Goal: Navigation & Orientation: Find specific page/section

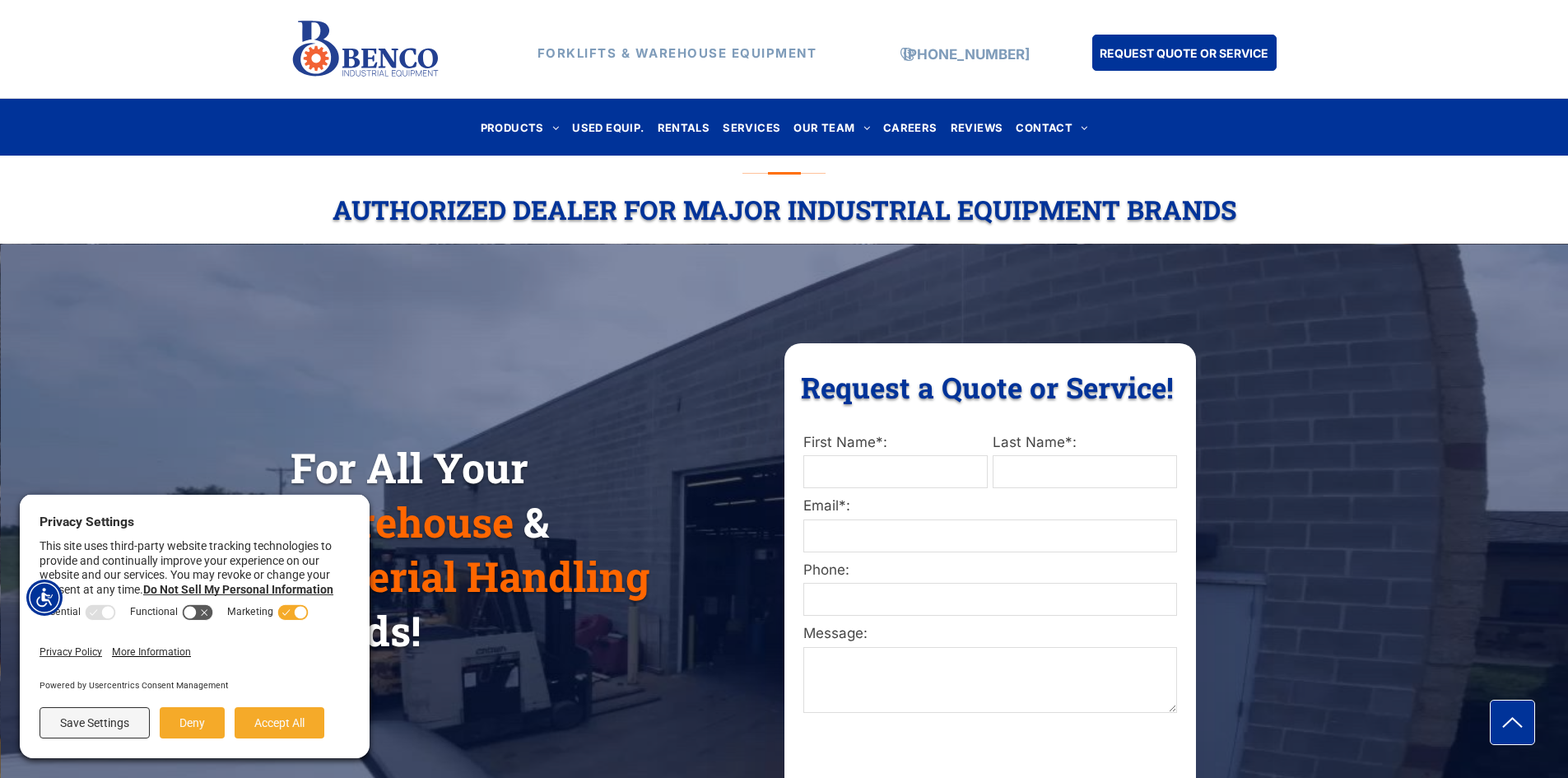
click at [476, 272] on div "For All Your Warehouse & Material Handling Needs! Request a Quote or Service! R…" at bounding box center [784, 575] width 1568 height 629
click at [953, 298] on div "For All Your Warehouse & Material Handling Needs! Request a Quote or Service! R…" at bounding box center [784, 575] width 1568 height 629
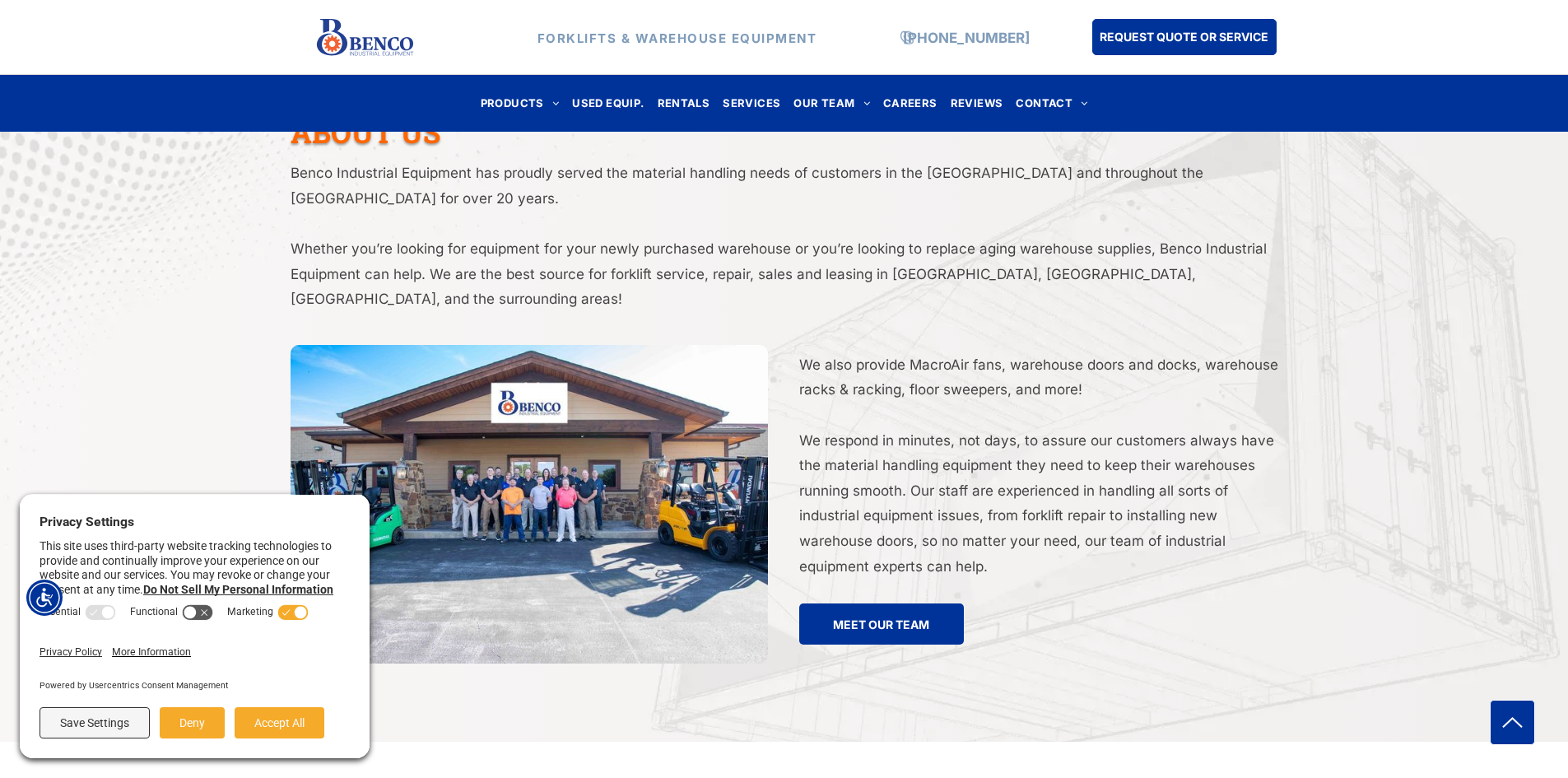
scroll to position [3127, 0]
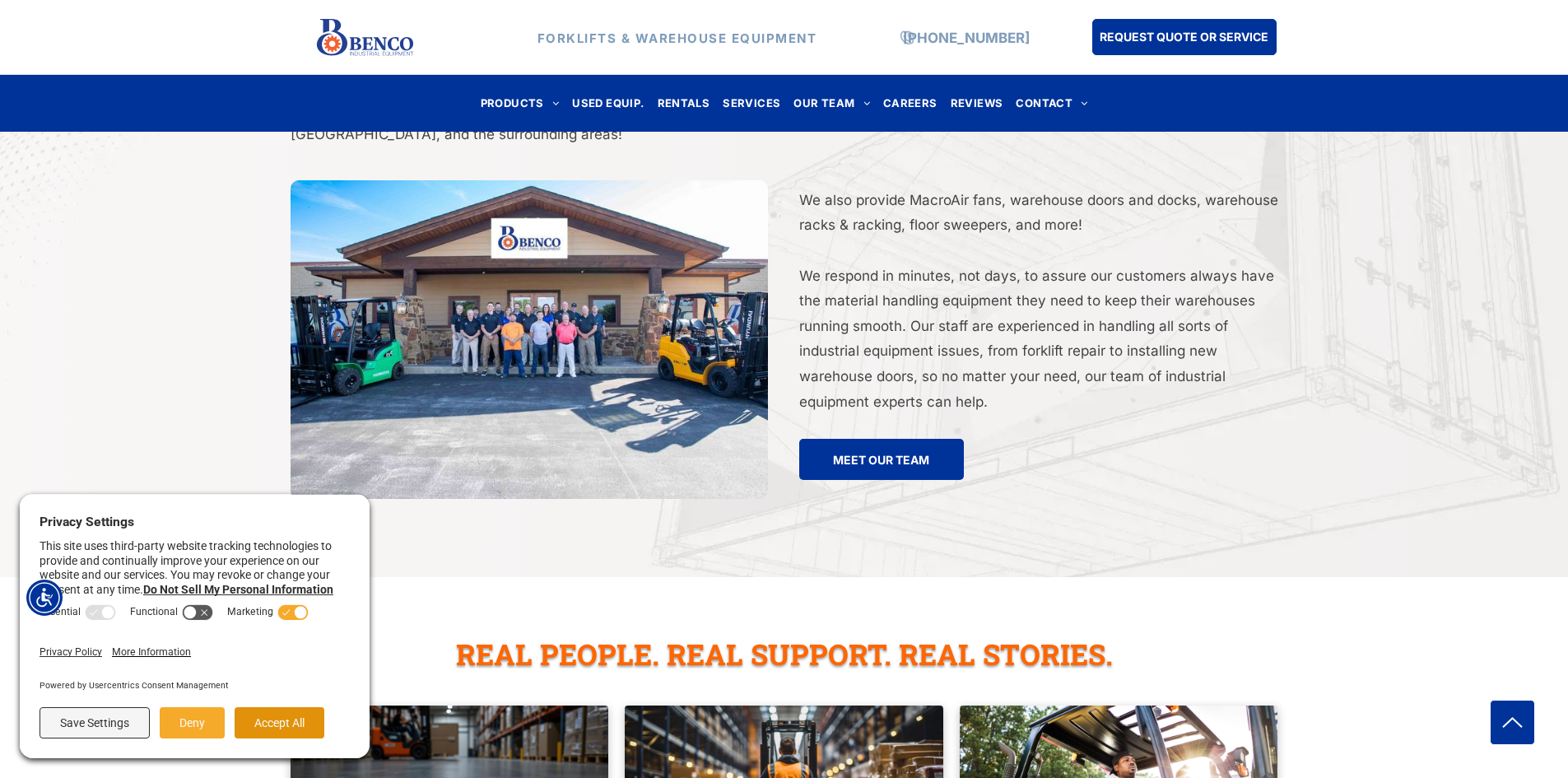
click at [266, 720] on button "Accept All" at bounding box center [280, 722] width 90 height 31
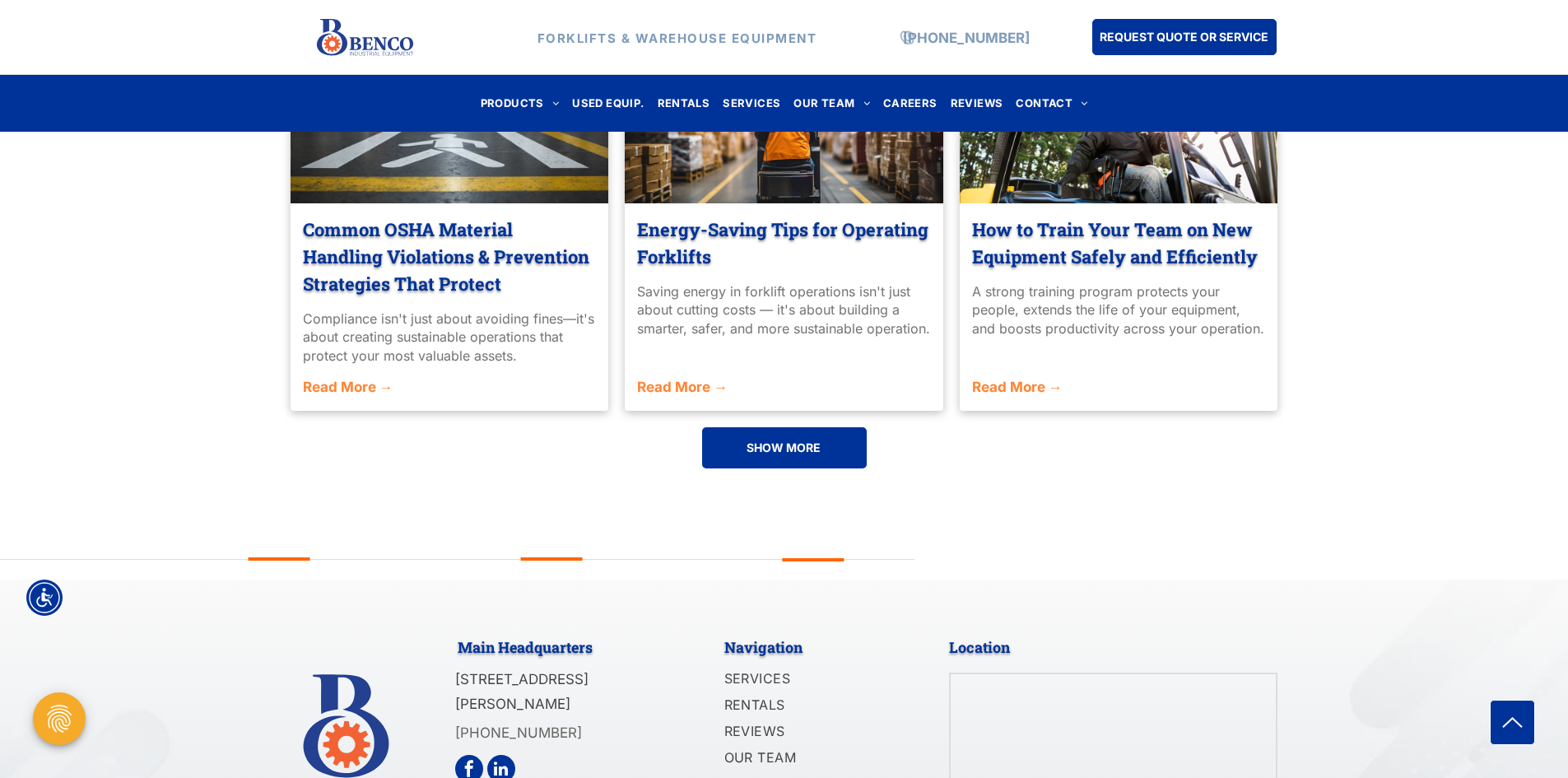
scroll to position [3921, 0]
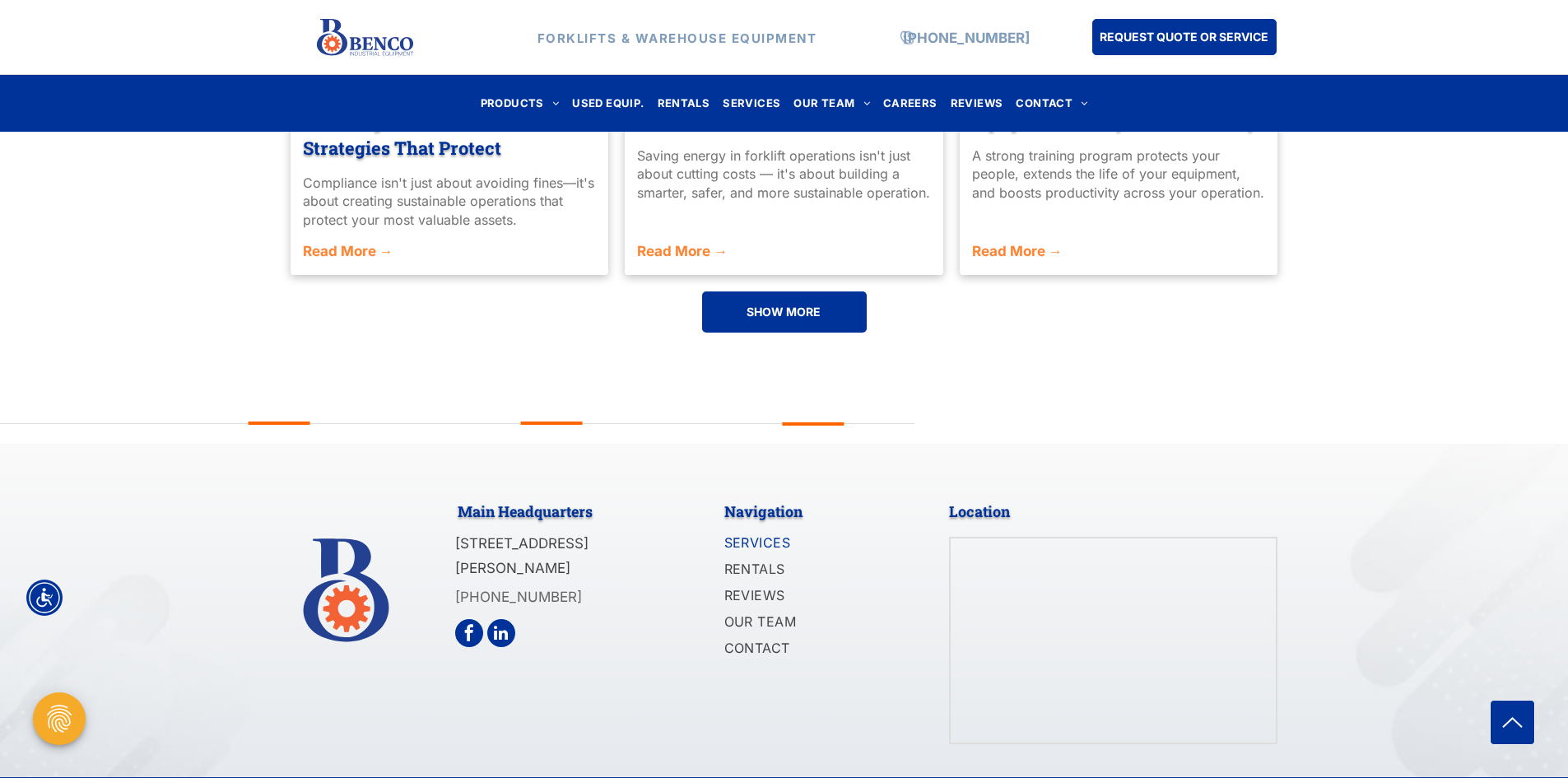
click at [767, 532] on span "SERVICES" at bounding box center [757, 542] width 67 height 20
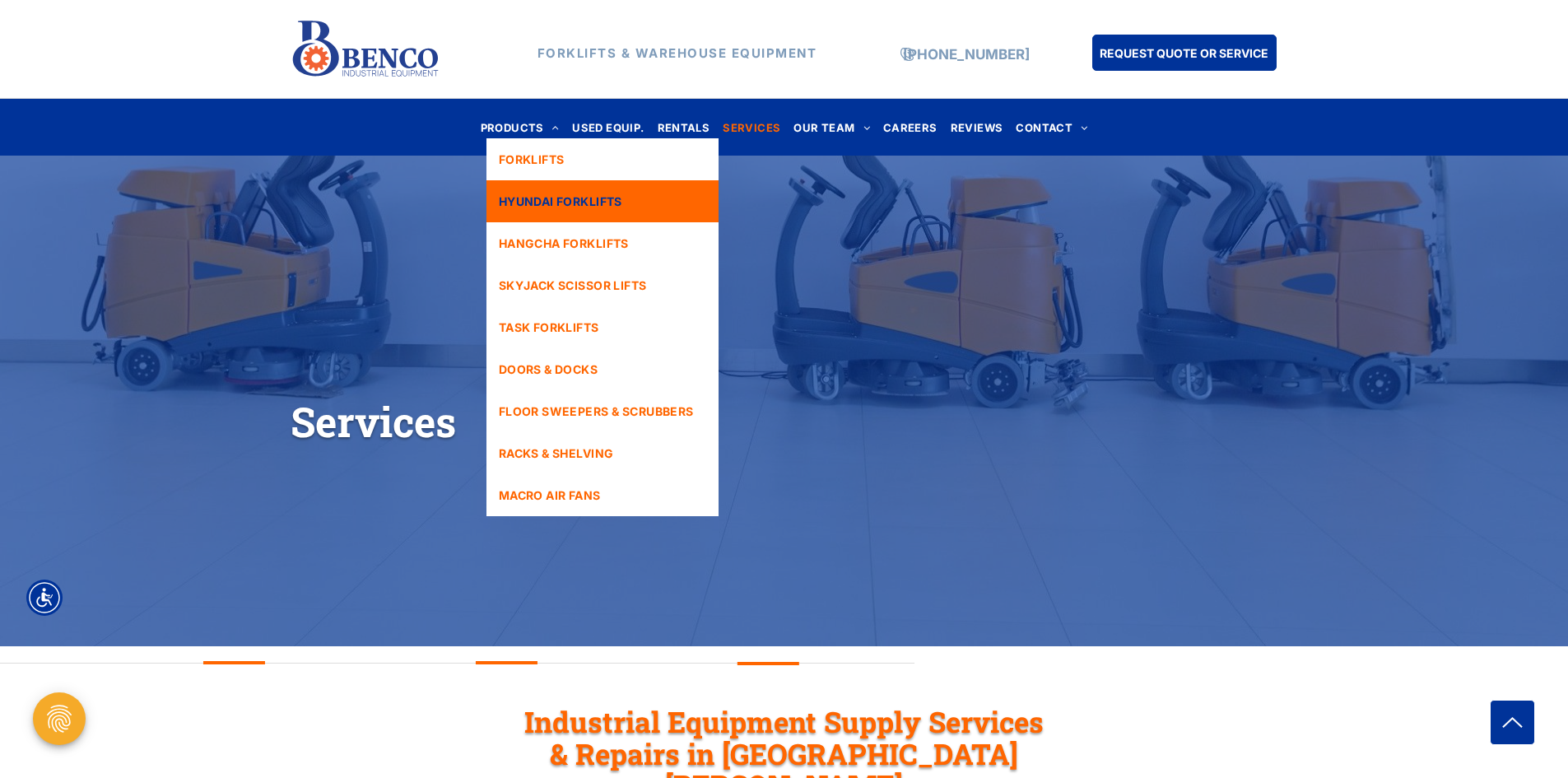
click at [667, 212] on link "HYUNDAI FORKLIFTS" at bounding box center [603, 201] width 232 height 42
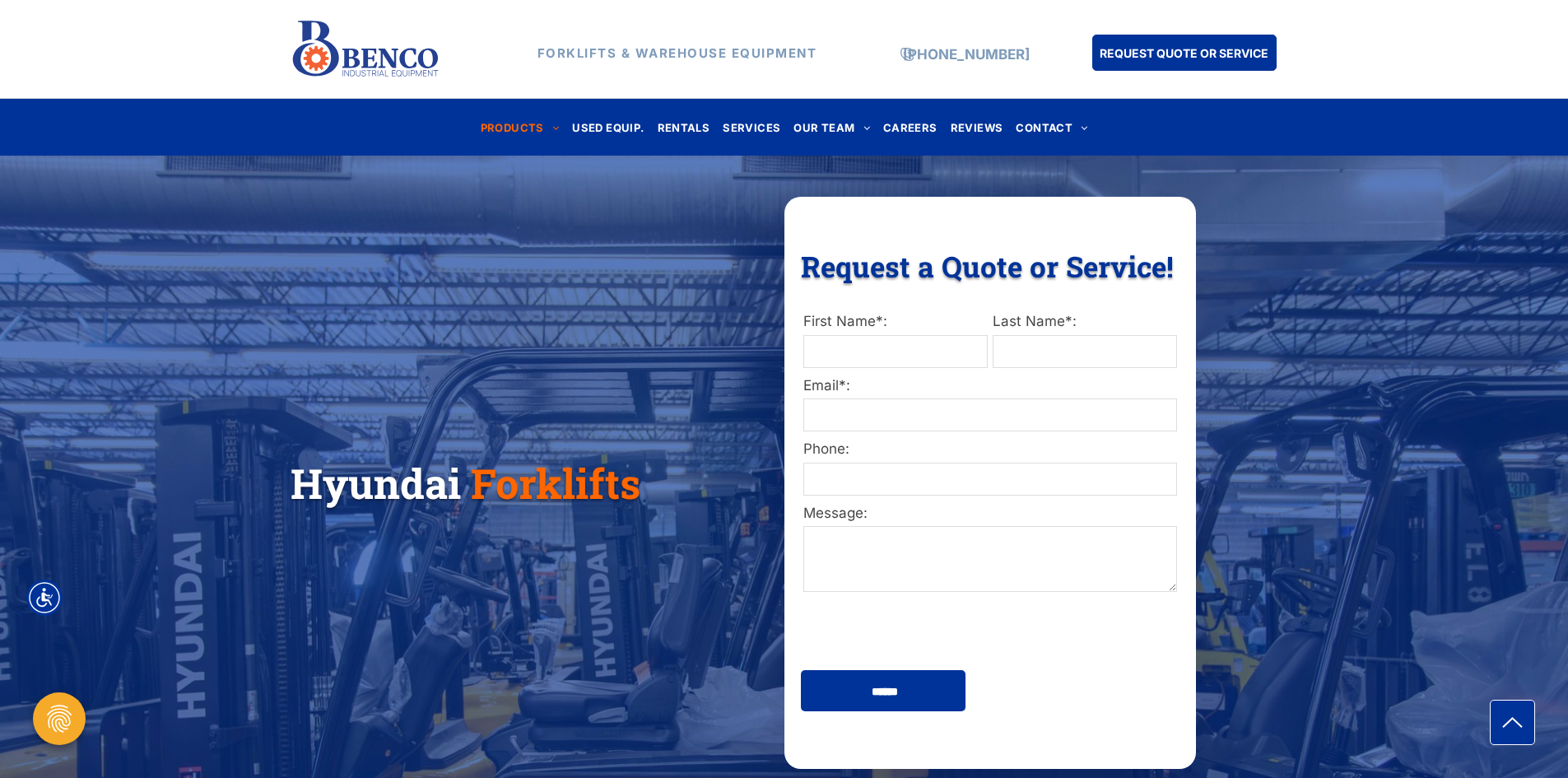
click at [402, 55] on img at bounding box center [365, 49] width 150 height 71
